Goal: Information Seeking & Learning: Learn about a topic

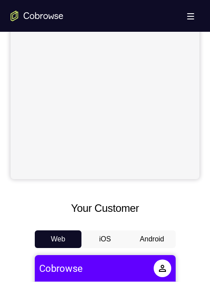
scroll to position [265, 0]
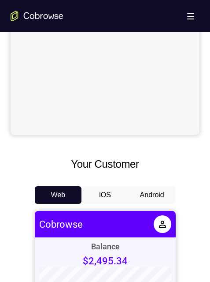
click at [162, 198] on button "Android" at bounding box center [152, 195] width 47 height 18
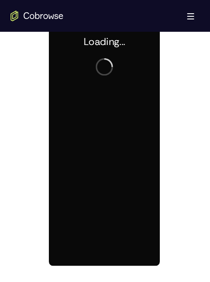
scroll to position [485, 0]
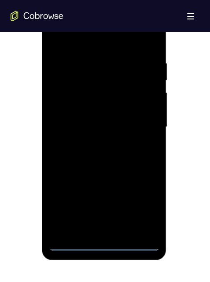
click at [106, 240] on div at bounding box center [104, 127] width 111 height 247
click at [107, 242] on div at bounding box center [104, 127] width 111 height 247
click at [140, 207] on div at bounding box center [104, 127] width 111 height 247
click at [95, 42] on div at bounding box center [104, 127] width 111 height 247
click at [146, 122] on div at bounding box center [104, 127] width 111 height 247
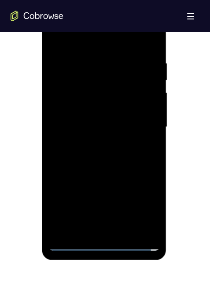
click at [96, 229] on div at bounding box center [104, 127] width 111 height 247
click at [103, 119] on div at bounding box center [104, 127] width 111 height 247
click at [79, 108] on div at bounding box center [104, 127] width 111 height 247
click at [94, 128] on div at bounding box center [104, 127] width 111 height 247
click at [95, 156] on div at bounding box center [104, 127] width 111 height 247
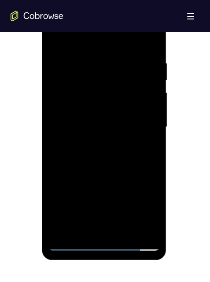
click at [109, 159] on div at bounding box center [104, 127] width 111 height 247
click at [154, 219] on div at bounding box center [104, 127] width 111 height 247
click at [126, 227] on div at bounding box center [104, 127] width 111 height 247
click at [109, 174] on div at bounding box center [104, 127] width 111 height 247
click at [61, 39] on div at bounding box center [104, 127] width 111 height 247
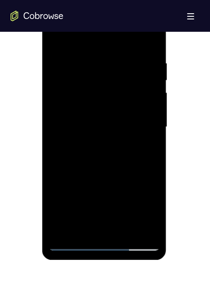
drag, startPoint x: 105, startPoint y: 231, endPoint x: 198, endPoint y: 22, distance: 228.2
click at [105, 231] on div at bounding box center [104, 127] width 111 height 247
drag, startPoint x: 115, startPoint y: 118, endPoint x: 116, endPoint y: 101, distance: 17.3
click at [116, 101] on div at bounding box center [104, 127] width 111 height 247
drag, startPoint x: 114, startPoint y: 196, endPoint x: 121, endPoint y: 55, distance: 140.9
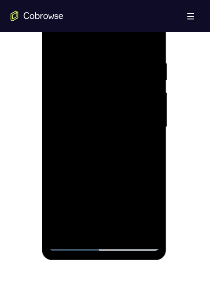
click at [121, 56] on div at bounding box center [104, 127] width 111 height 247
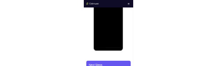
scroll to position [0, 0]
